Goal: Task Accomplishment & Management: Complete application form

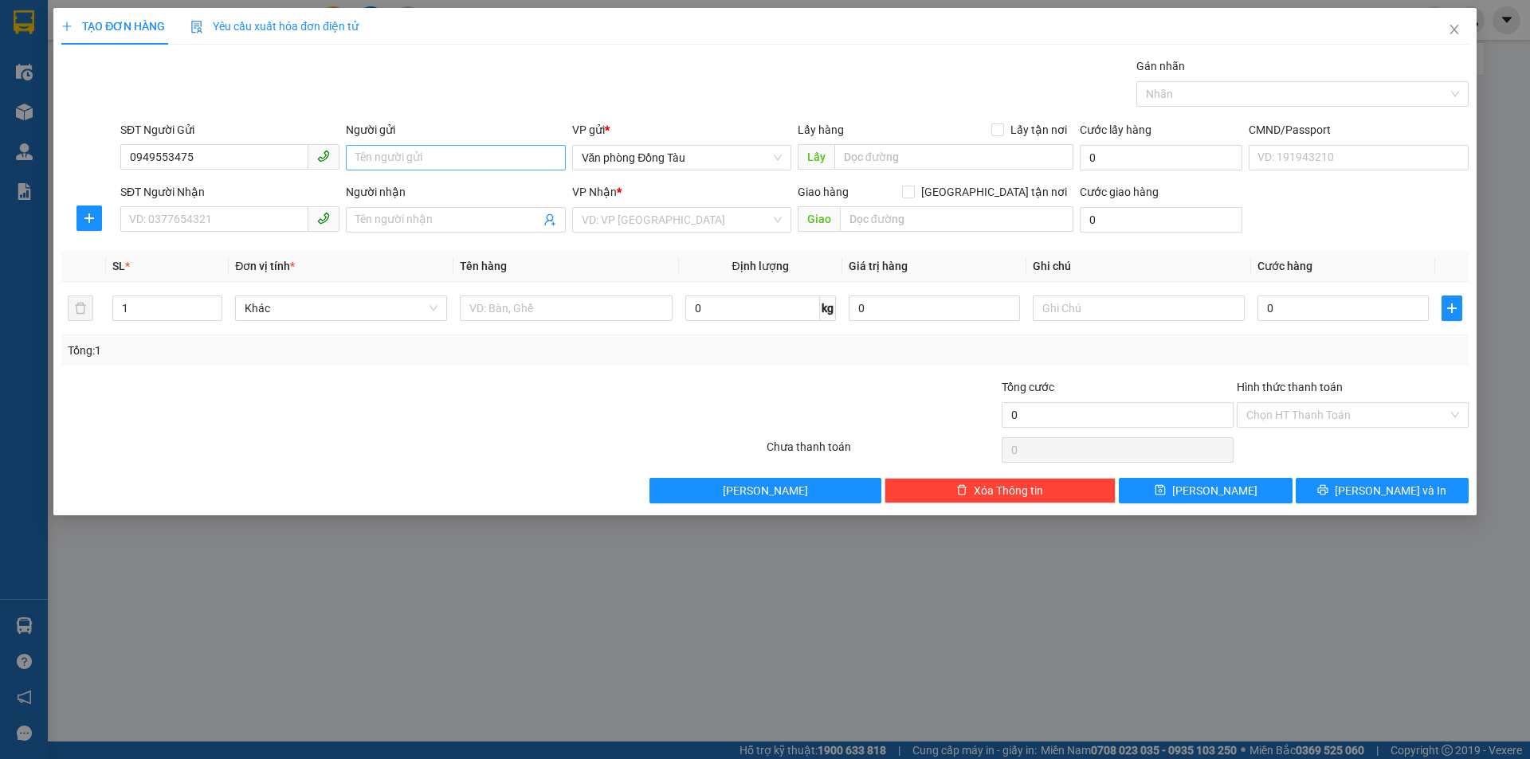
type input "0949553475"
click at [429, 162] on input "Người gửi" at bounding box center [455, 157] width 219 height 25
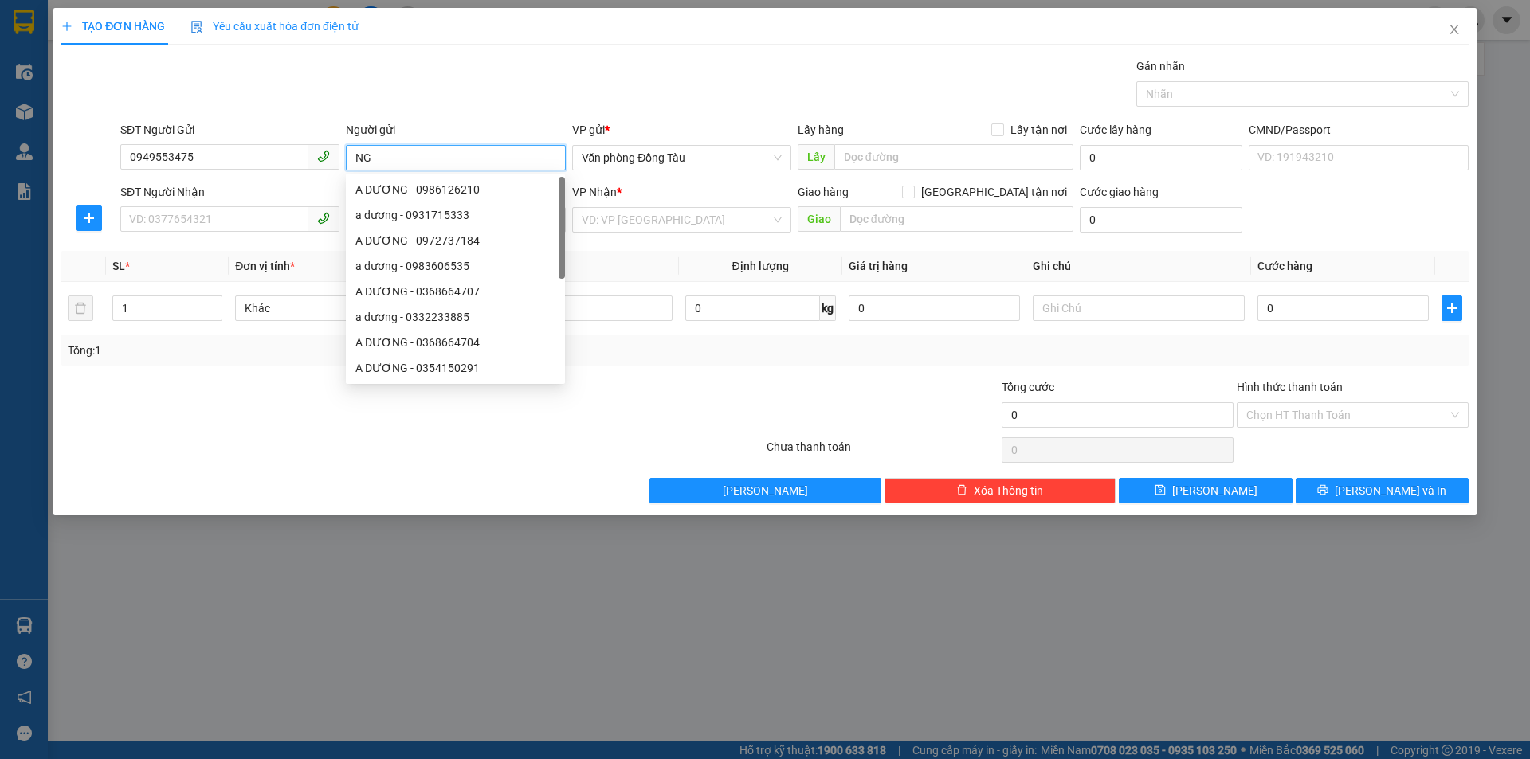
type input "N"
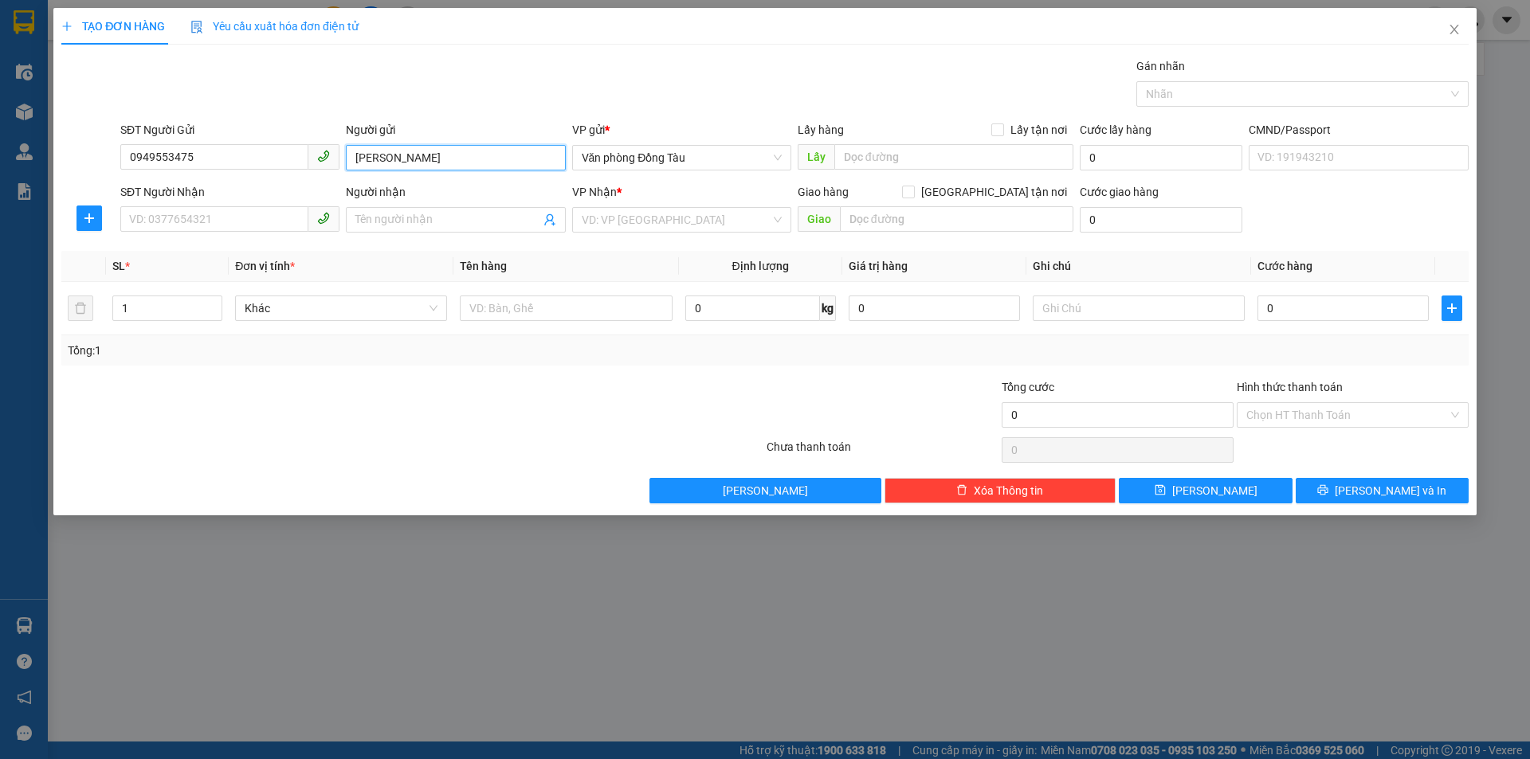
type input "[PERSON_NAME]"
click at [217, 206] on div "SĐT Người Nhận VD: 0377654321" at bounding box center [229, 211] width 219 height 56
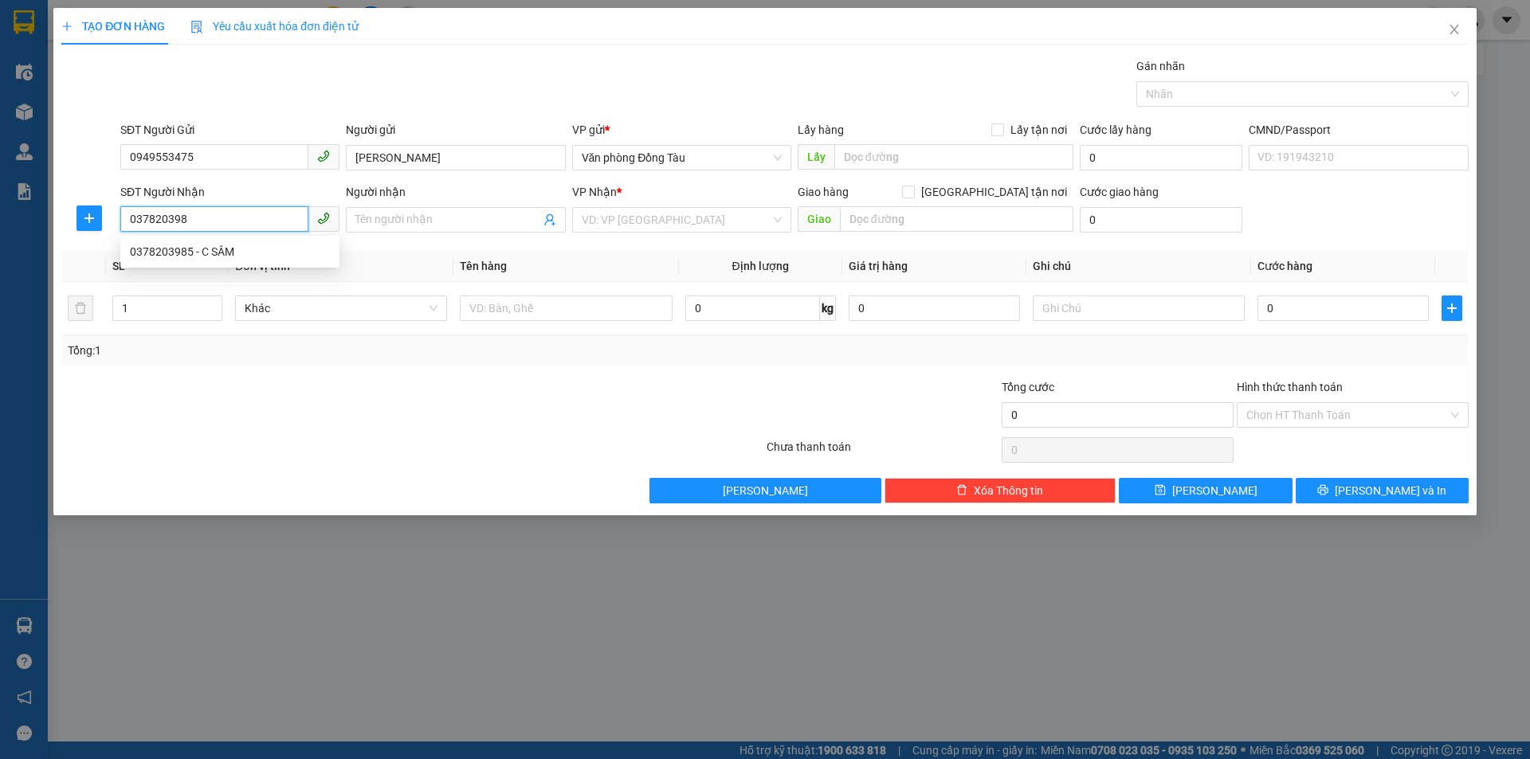
type input "0378203985"
click at [211, 255] on div "0378203985 - C SÂM" at bounding box center [230, 252] width 200 height 18
type input "C SÂM"
type input "0378203985"
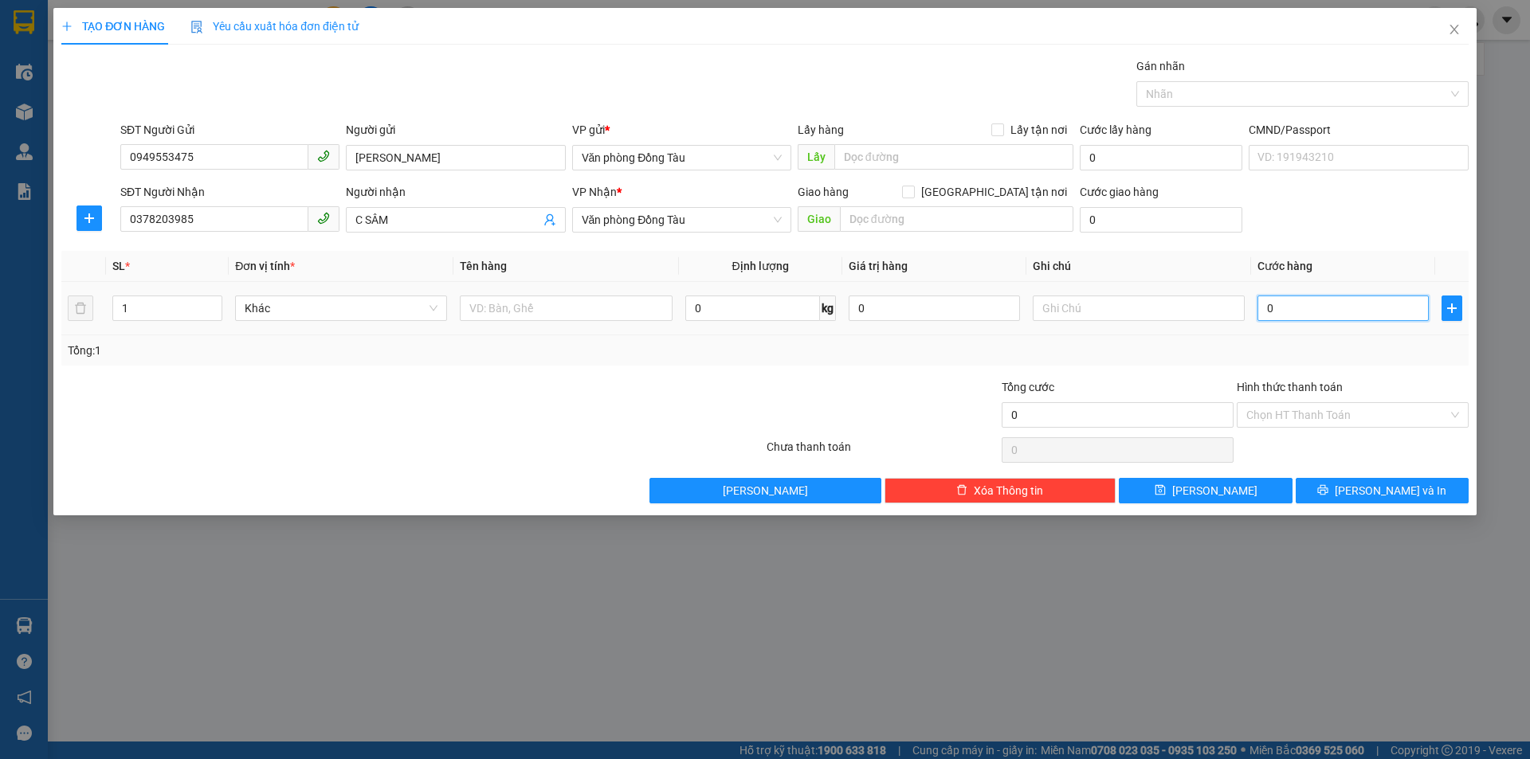
click at [1314, 313] on input "0" at bounding box center [1342, 308] width 171 height 25
type input "3"
type input "30"
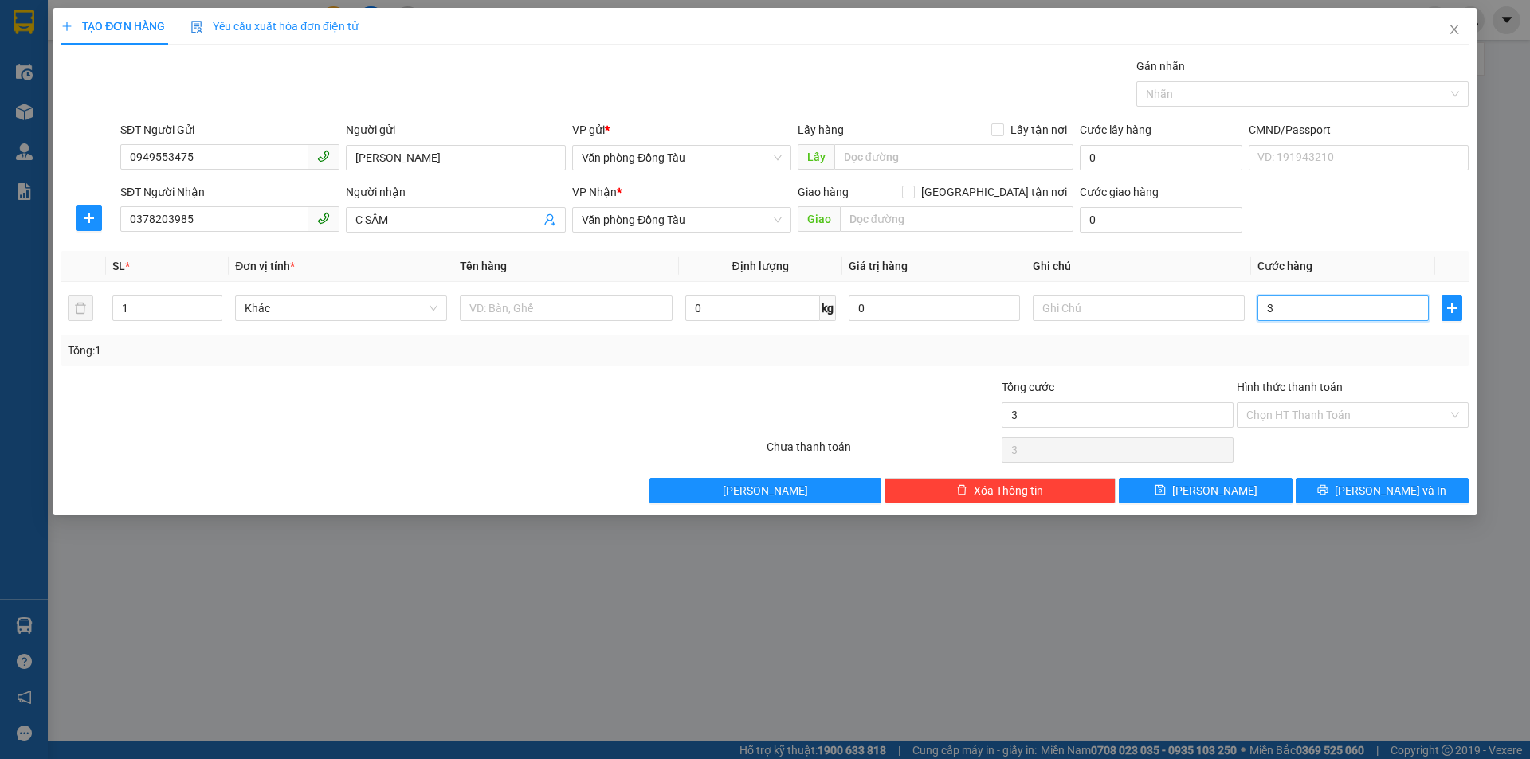
type input "30"
type input "300"
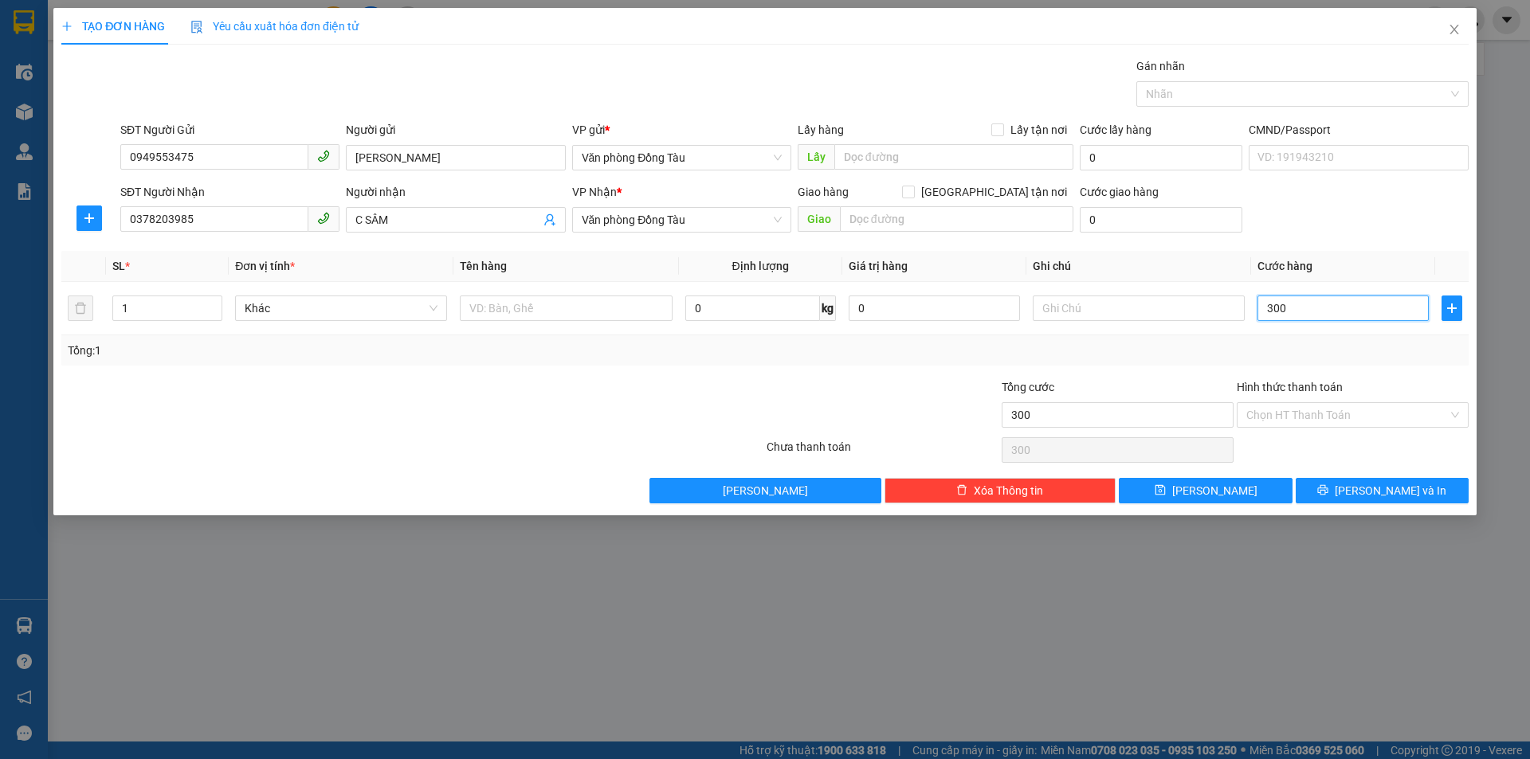
type input "3.000"
type input "30.000"
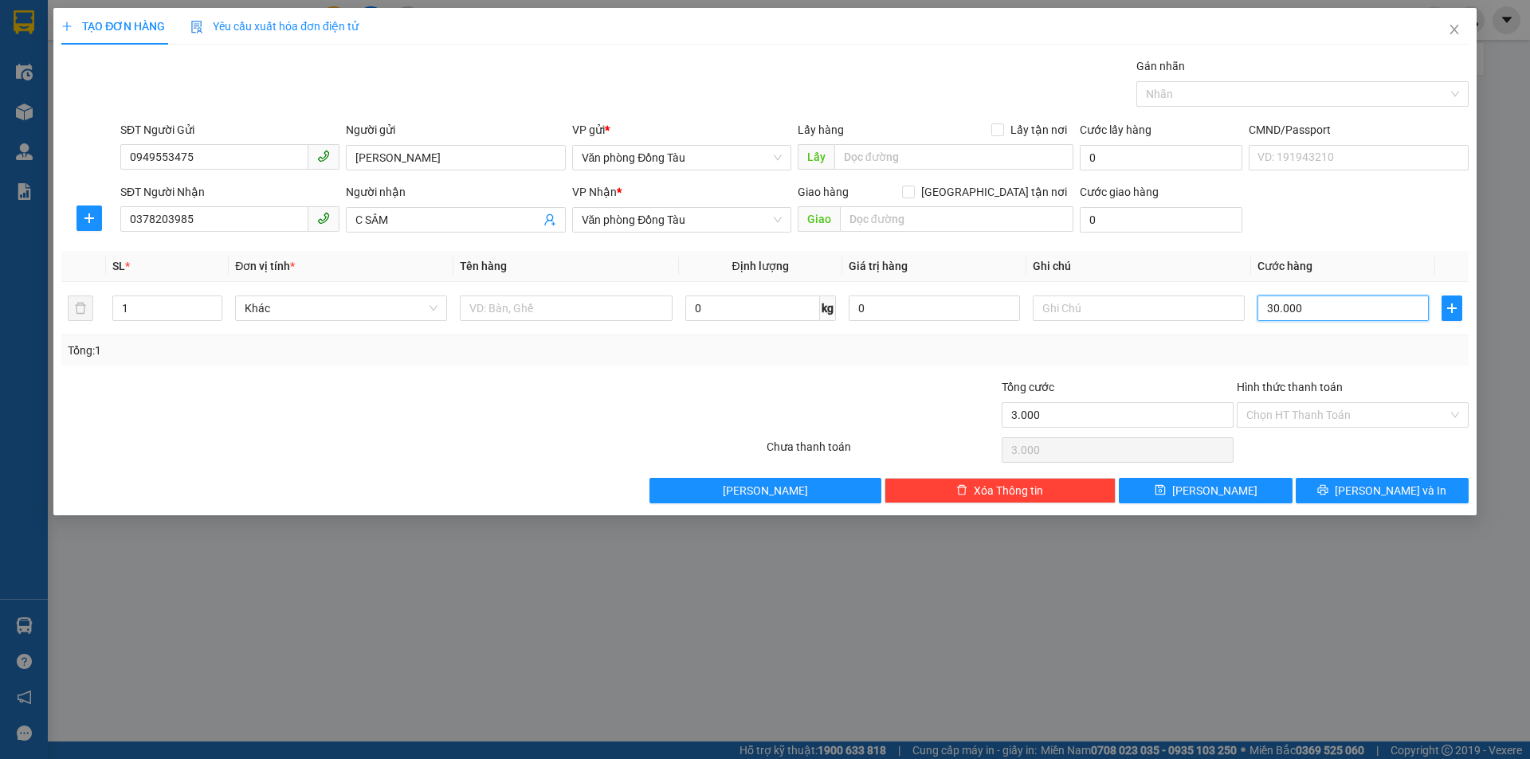
type input "30.000"
click at [237, 160] on input "0949553475" at bounding box center [214, 156] width 188 height 25
click at [1342, 471] on div "Transit Pickup Surcharge Ids Transit Deliver Surcharge Ids Transit Deliver Surc…" at bounding box center [764, 280] width 1407 height 446
click at [1344, 481] on button "[PERSON_NAME] và In" at bounding box center [1381, 490] width 173 height 25
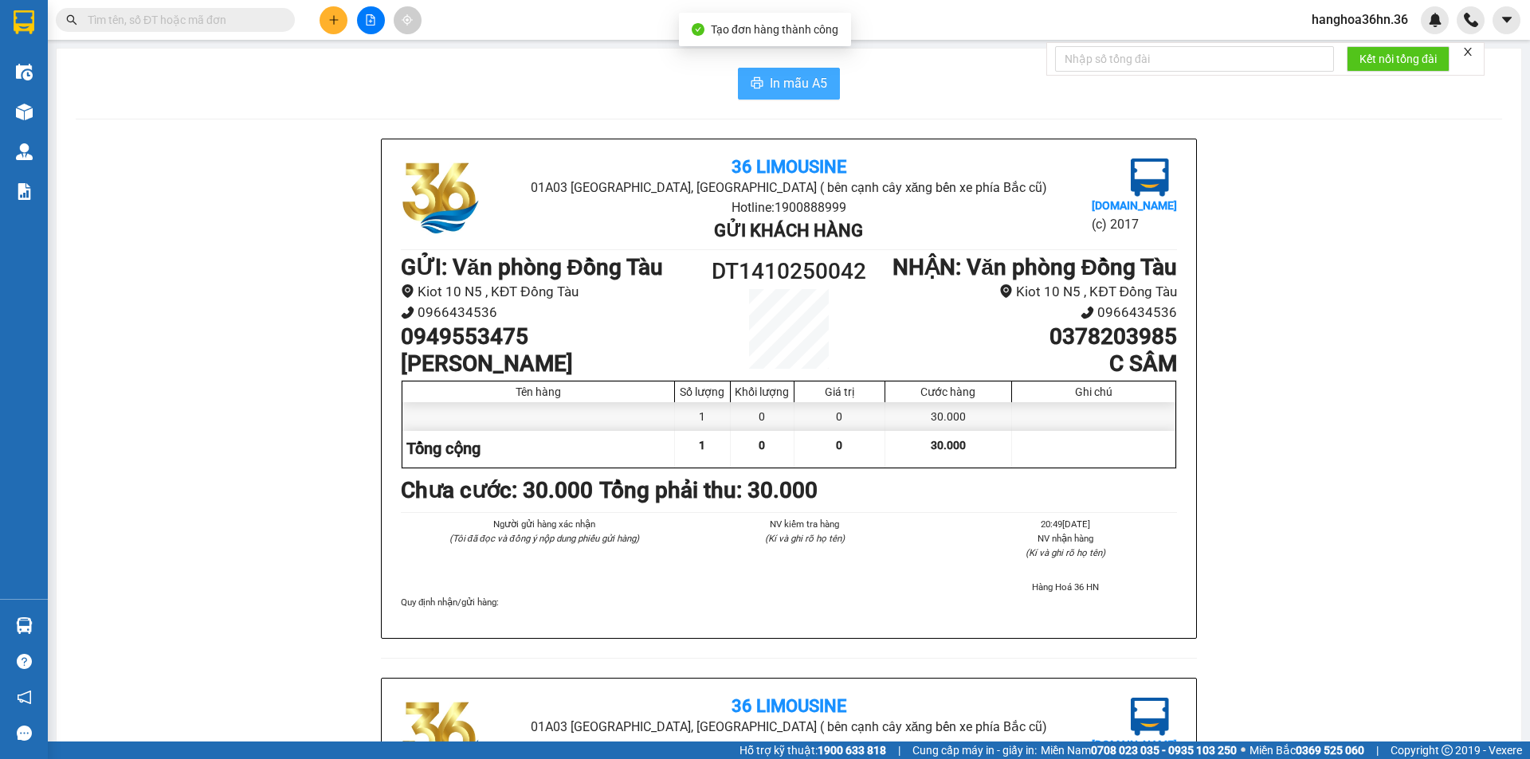
click at [782, 80] on span "In mẫu A5" at bounding box center [798, 83] width 57 height 20
click at [1418, 461] on div "36 Limousine 01A03 [PERSON_NAME][GEOGRAPHIC_DATA] ( bên cạnh cây xăng bến xe ph…" at bounding box center [789, 678] width 1426 height 1078
